Goal: Task Accomplishment & Management: Use online tool/utility

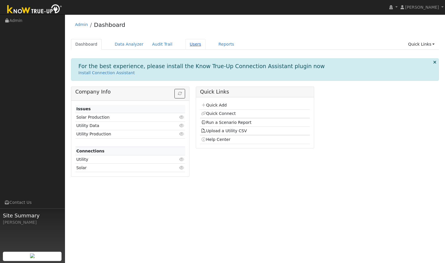
click at [189, 46] on link "Users" at bounding box center [195, 44] width 20 height 11
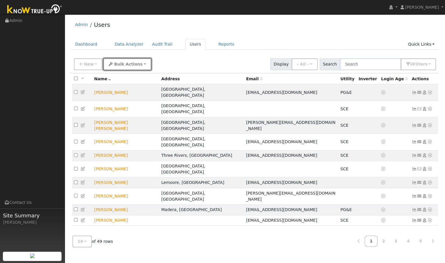
click at [121, 63] on span "Bulk Actions" at bounding box center [128, 64] width 29 height 5
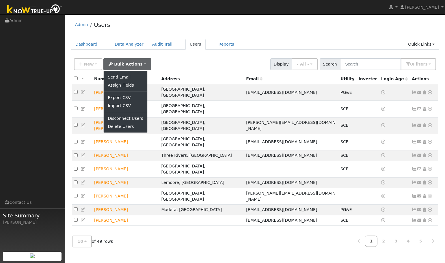
click at [161, 58] on div "New Add User Quick Add Quick Connect Quick Convert Lead Bulk Actions Send Email…" at bounding box center [255, 63] width 364 height 14
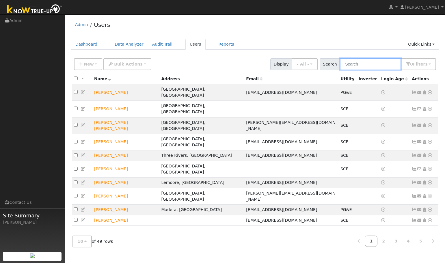
click at [373, 64] on input "text" at bounding box center [370, 64] width 61 height 12
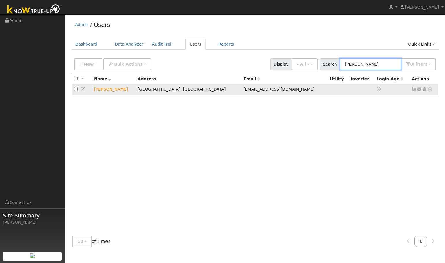
type input "mike"
click at [431, 89] on icon at bounding box center [429, 89] width 5 height 4
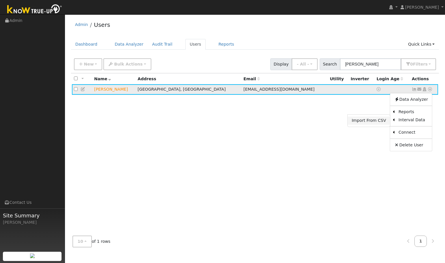
click at [379, 120] on link "Import From CSV" at bounding box center [369, 121] width 42 height 8
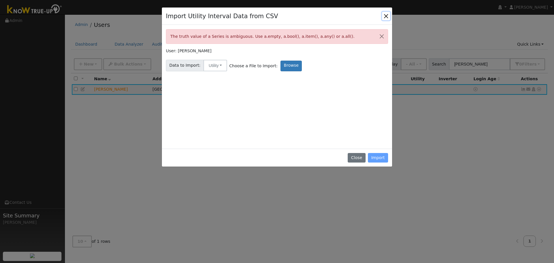
click at [388, 18] on button "Close" at bounding box center [386, 16] width 8 height 8
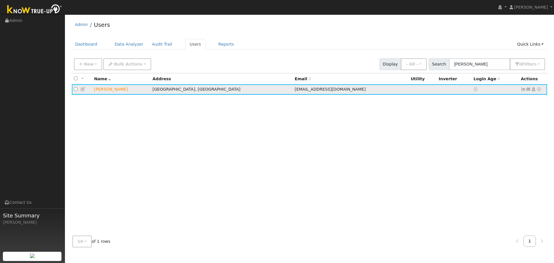
click at [445, 91] on icon at bounding box center [539, 89] width 5 height 4
click at [445, 122] on link "Import From CSV" at bounding box center [478, 121] width 42 height 8
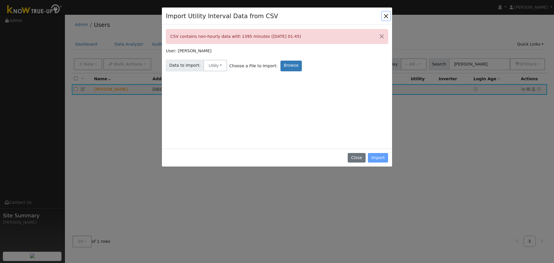
click at [387, 14] on button "Close" at bounding box center [386, 16] width 8 height 8
